Goal: Task Accomplishment & Management: Manage account settings

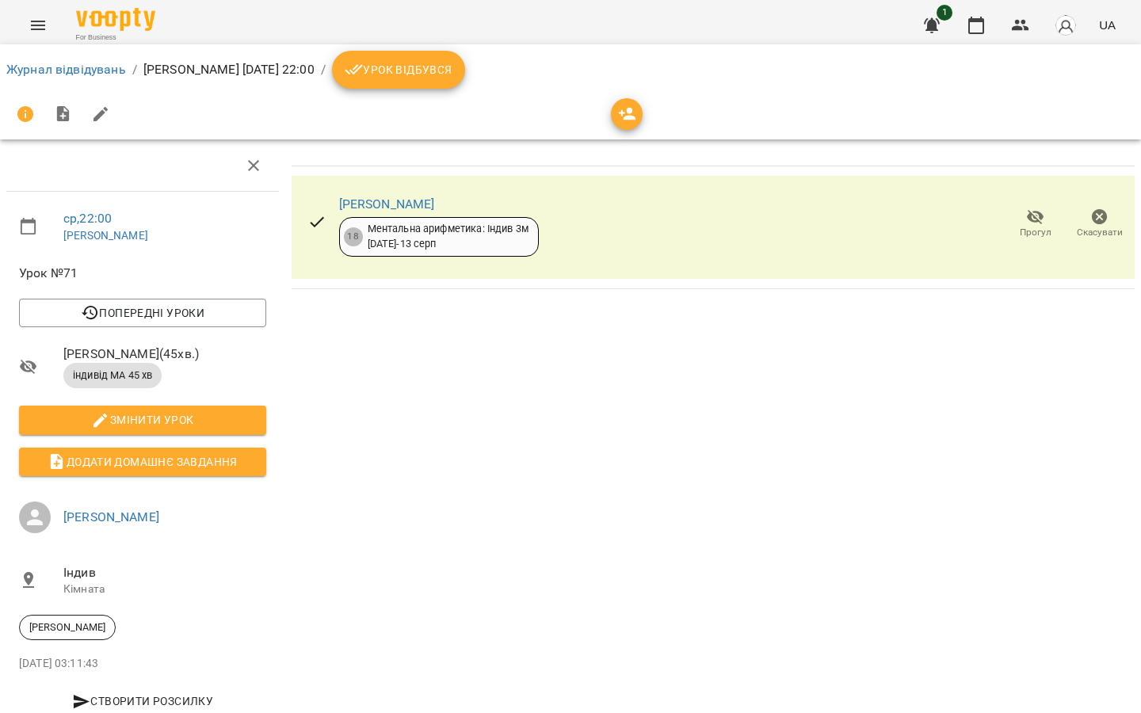
click at [440, 66] on span "Урок відбувся" at bounding box center [399, 69] width 108 height 19
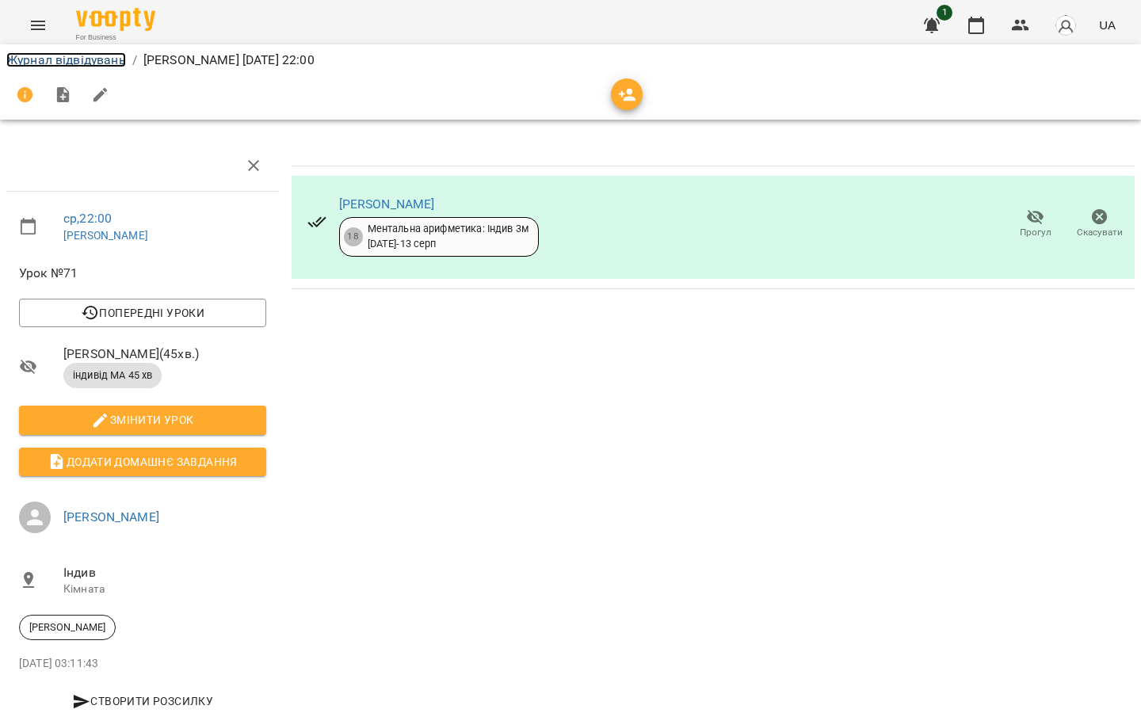
click at [77, 61] on link "Журнал відвідувань" at bounding box center [66, 59] width 120 height 15
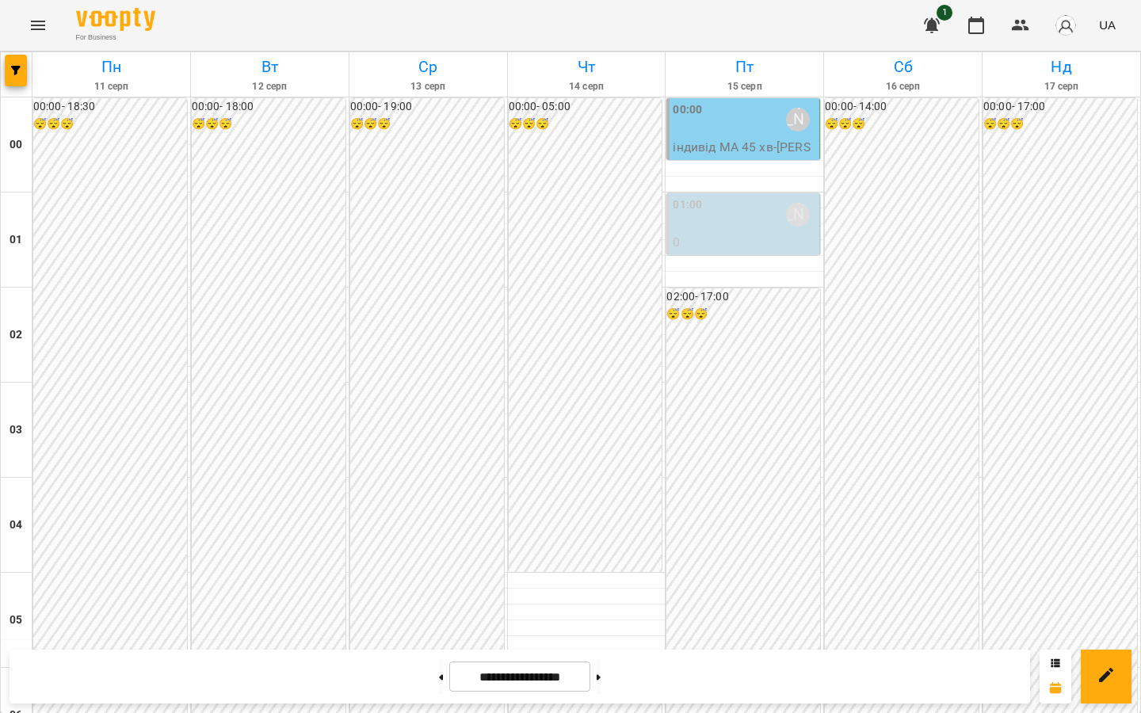
scroll to position [1318, 0]
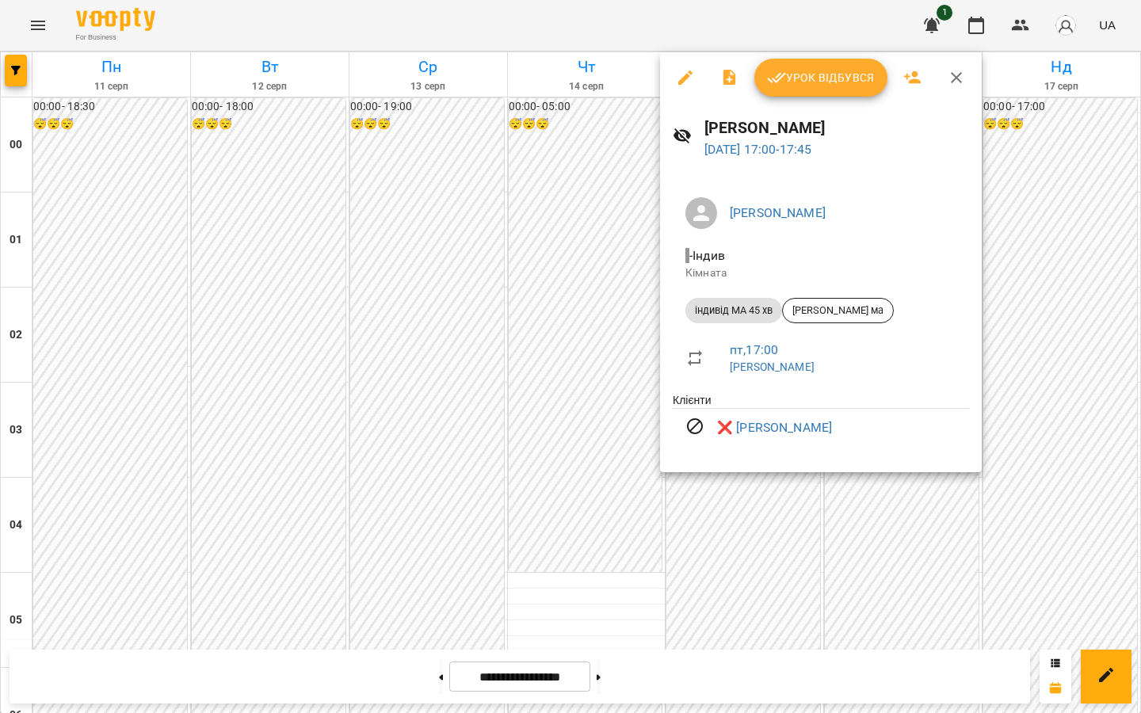
click at [529, 331] on div at bounding box center [570, 356] width 1141 height 713
